Goal: Task Accomplishment & Management: Manage account settings

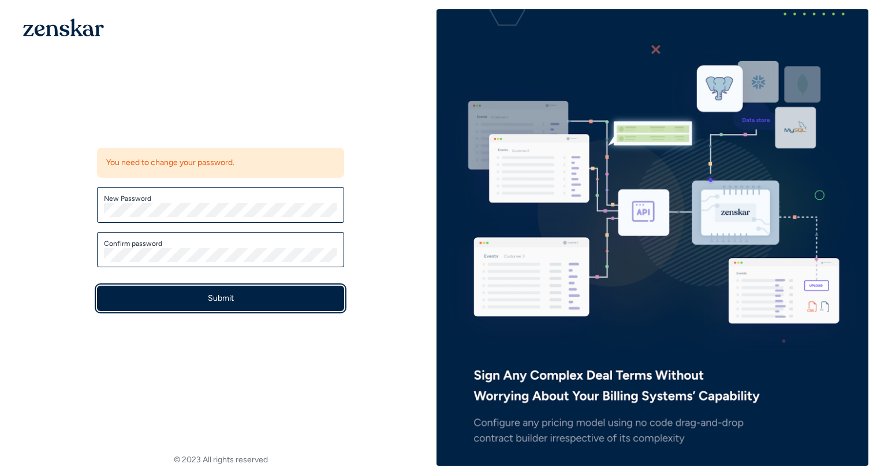
click at [278, 298] on button "Submit" at bounding box center [220, 298] width 247 height 25
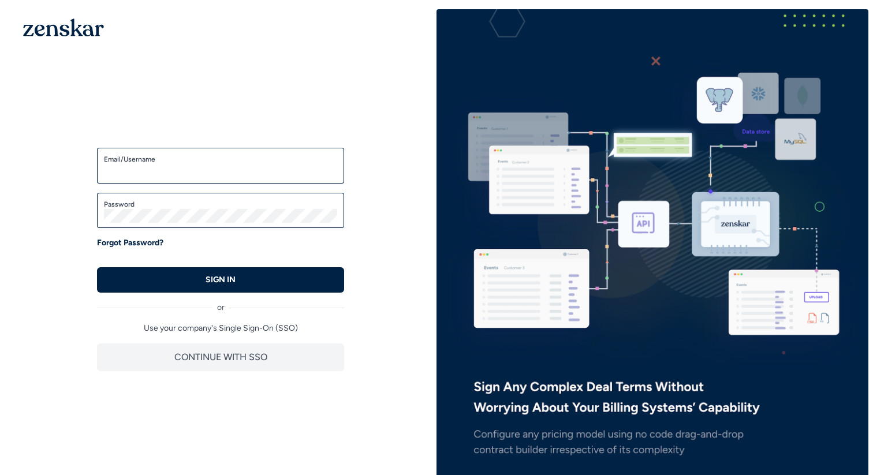
type input "**********"
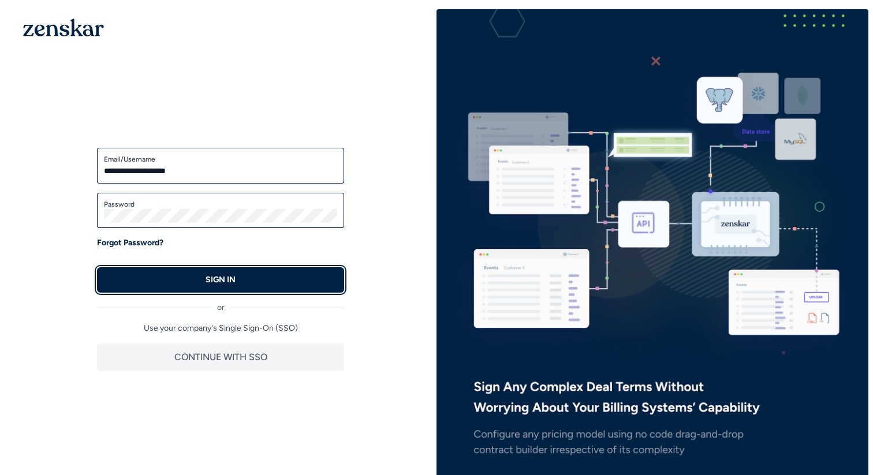
click at [199, 282] on button "SIGN IN" at bounding box center [220, 279] width 247 height 25
